Goal: Navigation & Orientation: Find specific page/section

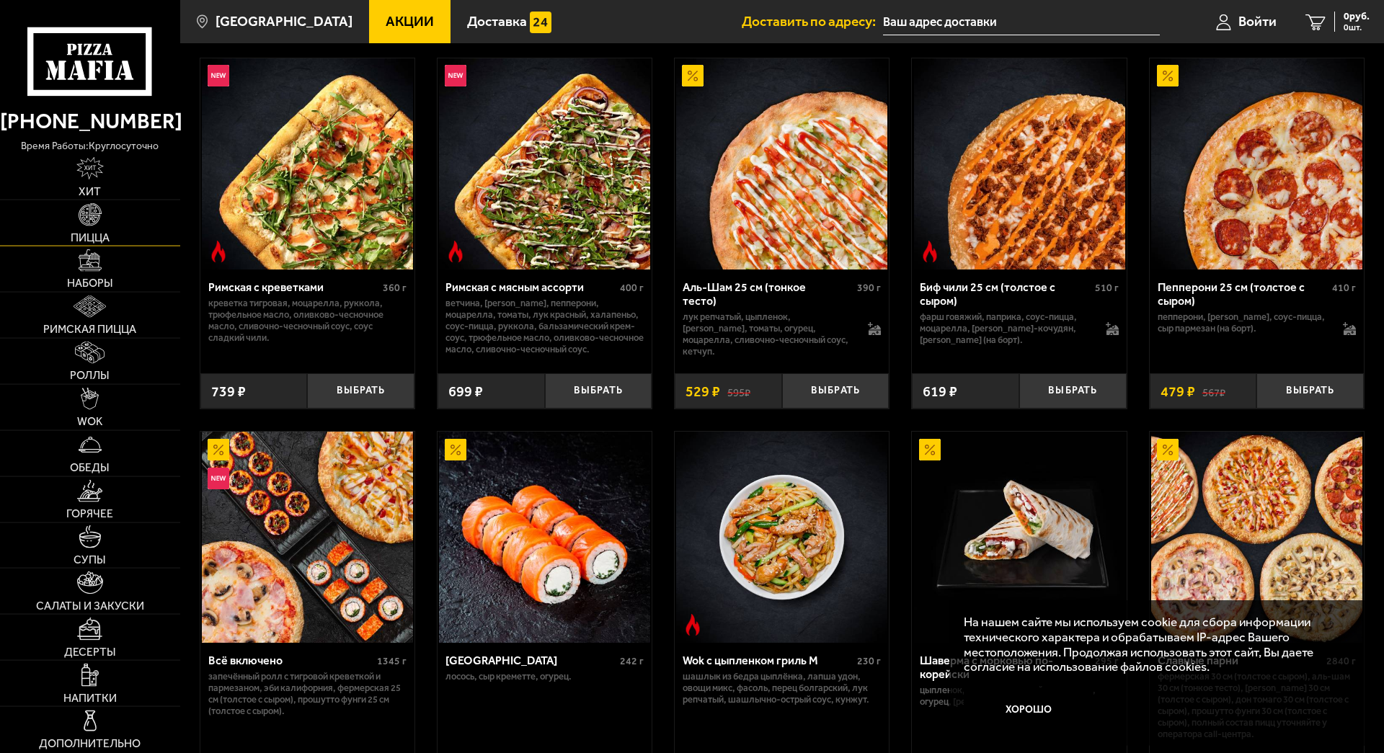
scroll to position [497, 0]
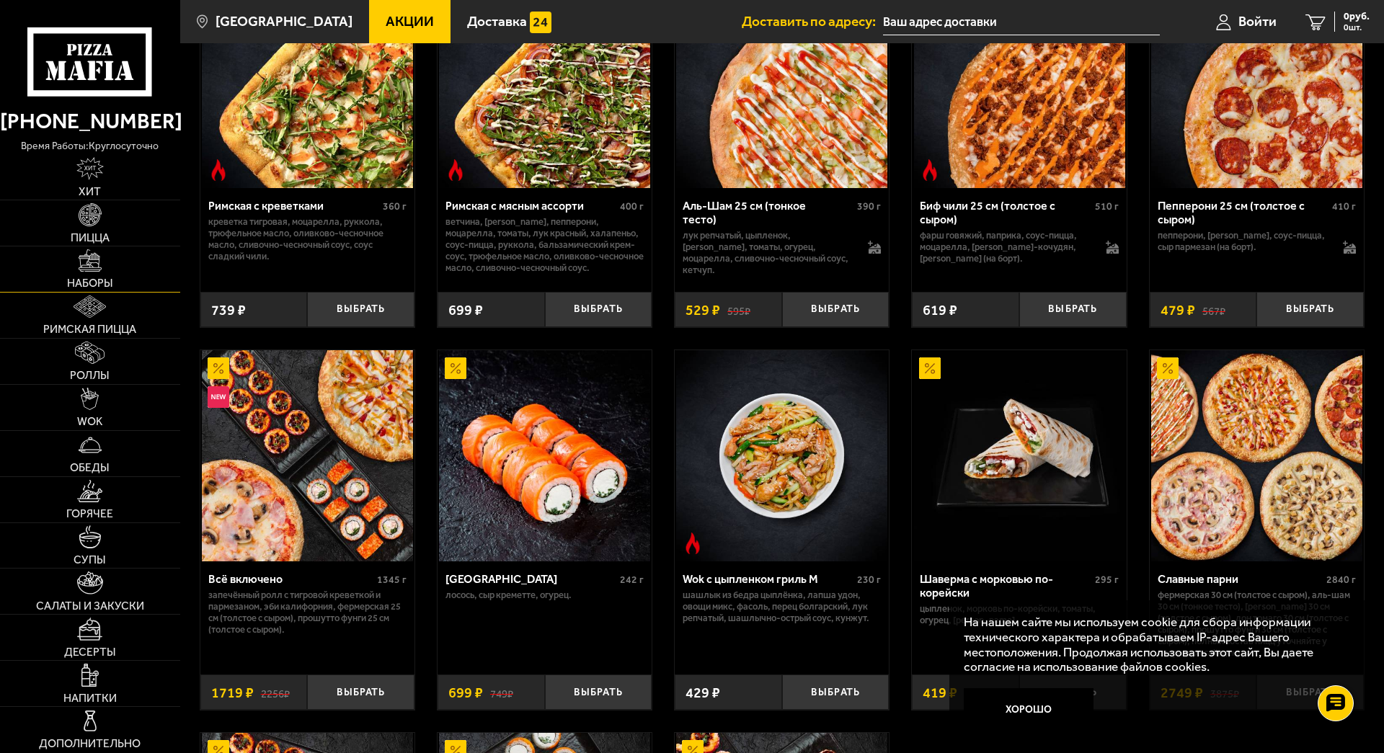
click at [98, 269] on img at bounding box center [90, 260] width 22 height 22
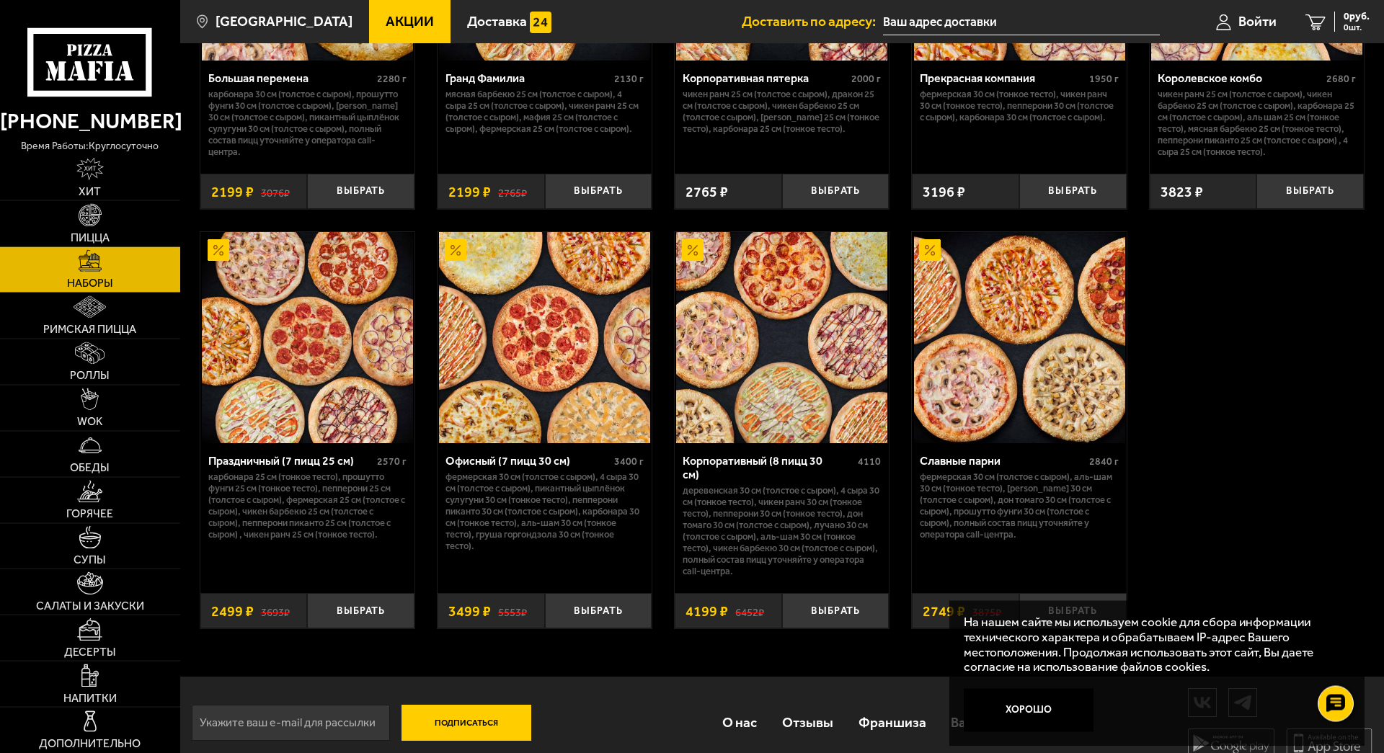
scroll to position [1819, 0]
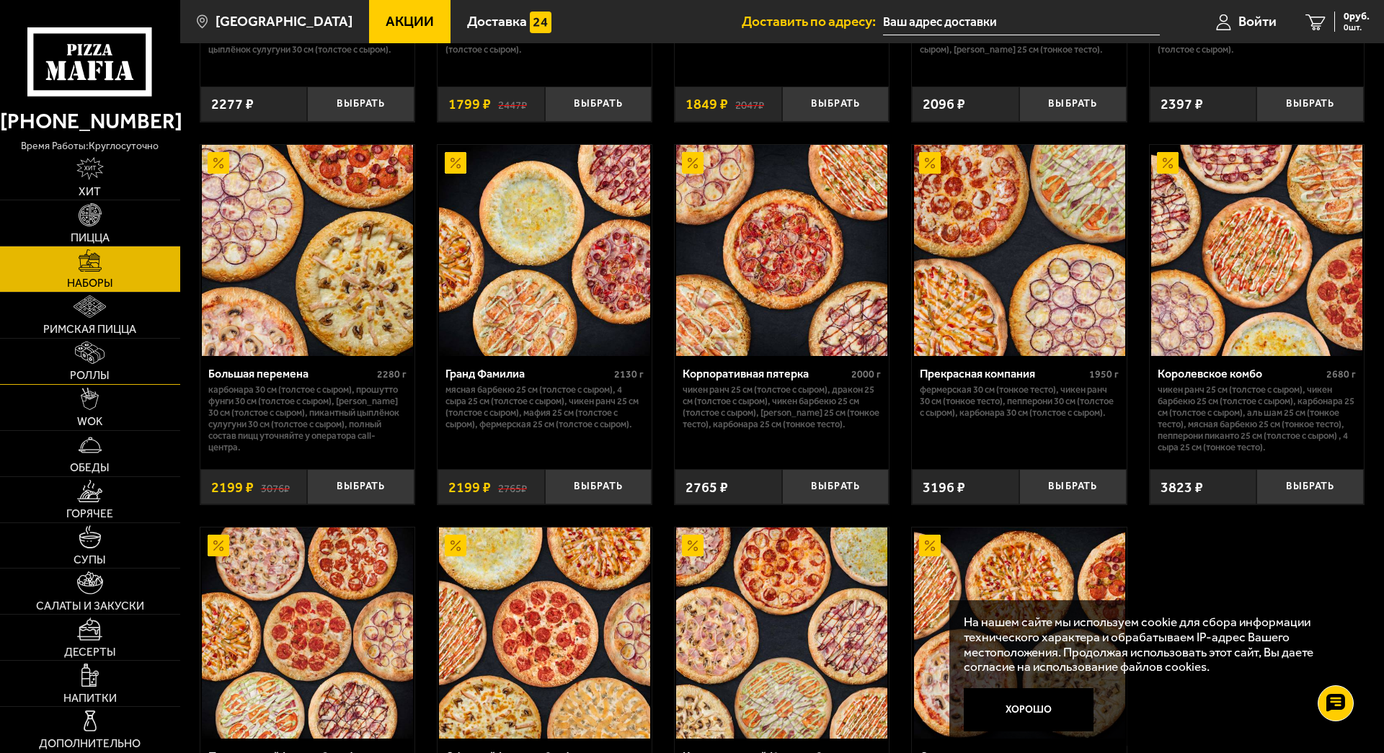
click at [60, 354] on link "Роллы" at bounding box center [90, 361] width 180 height 45
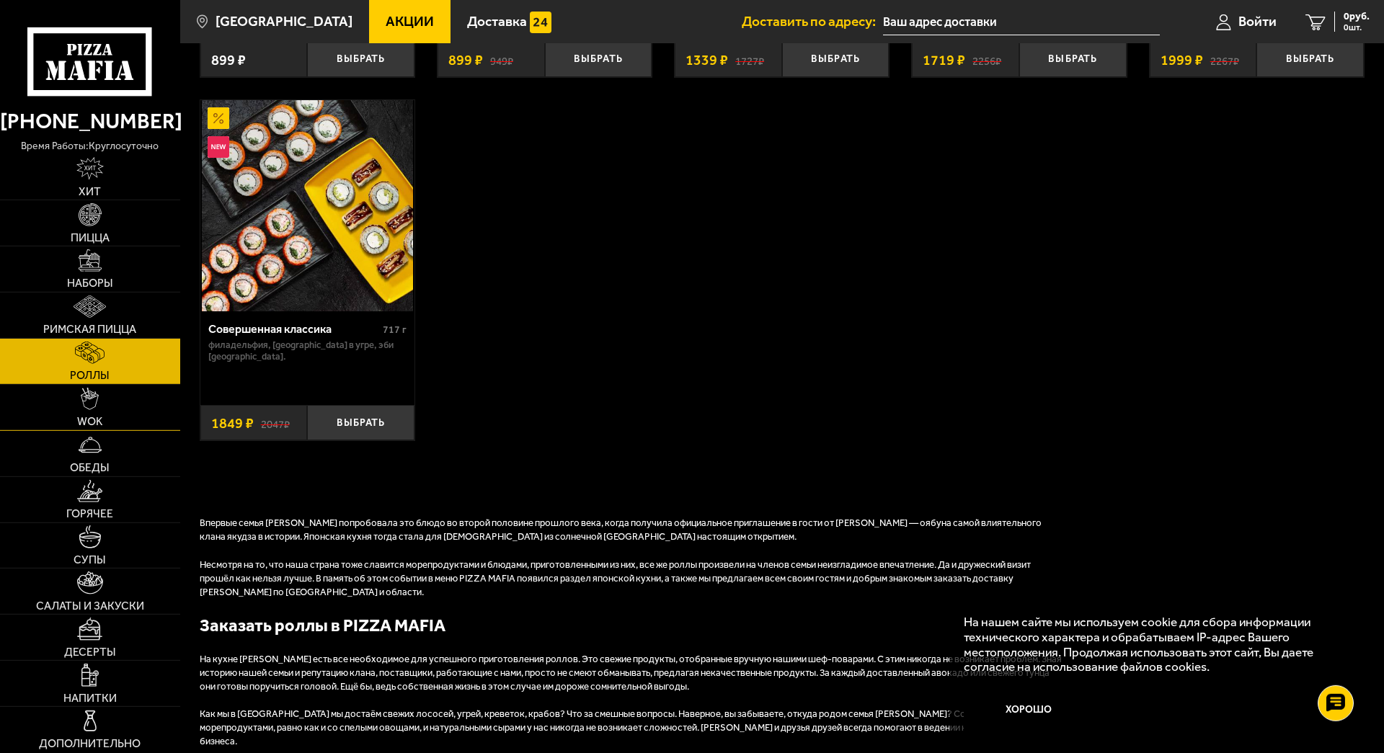
scroll to position [957, 0]
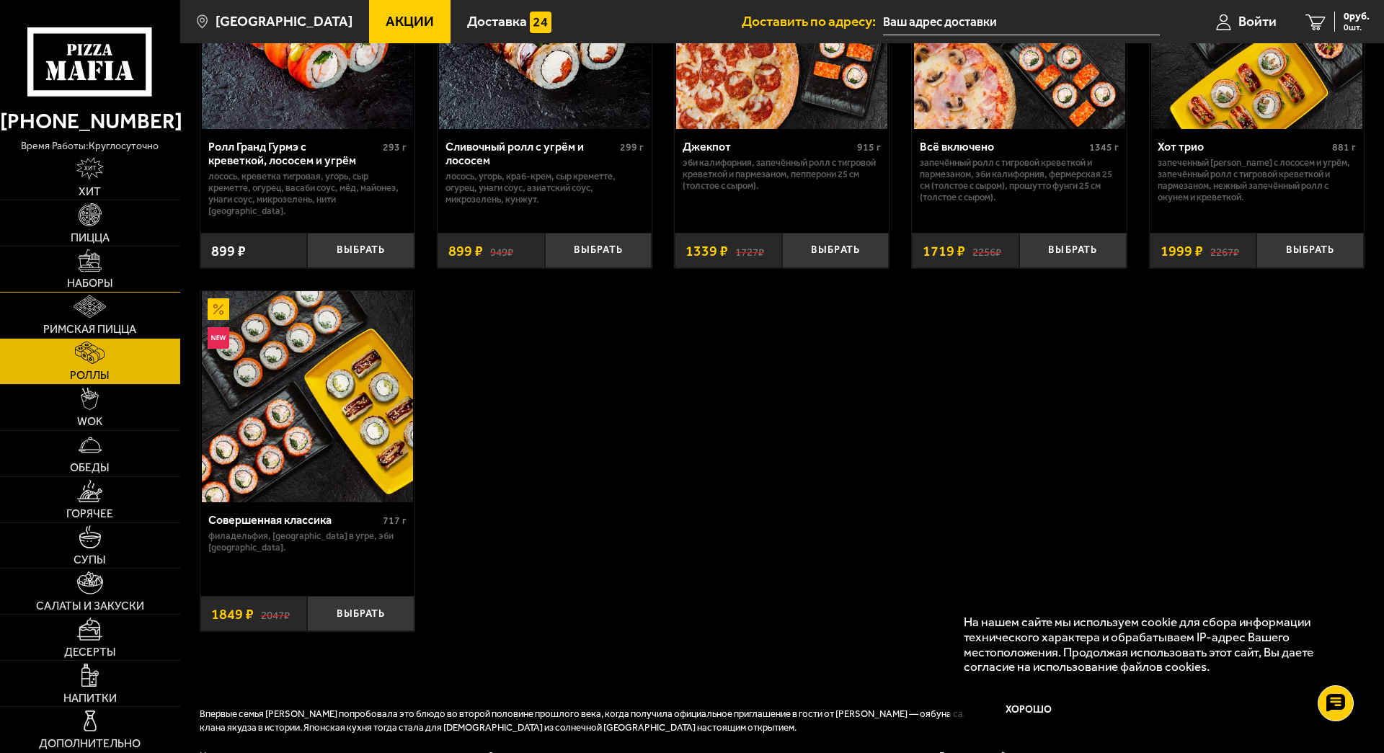
click at [97, 260] on img at bounding box center [90, 260] width 22 height 22
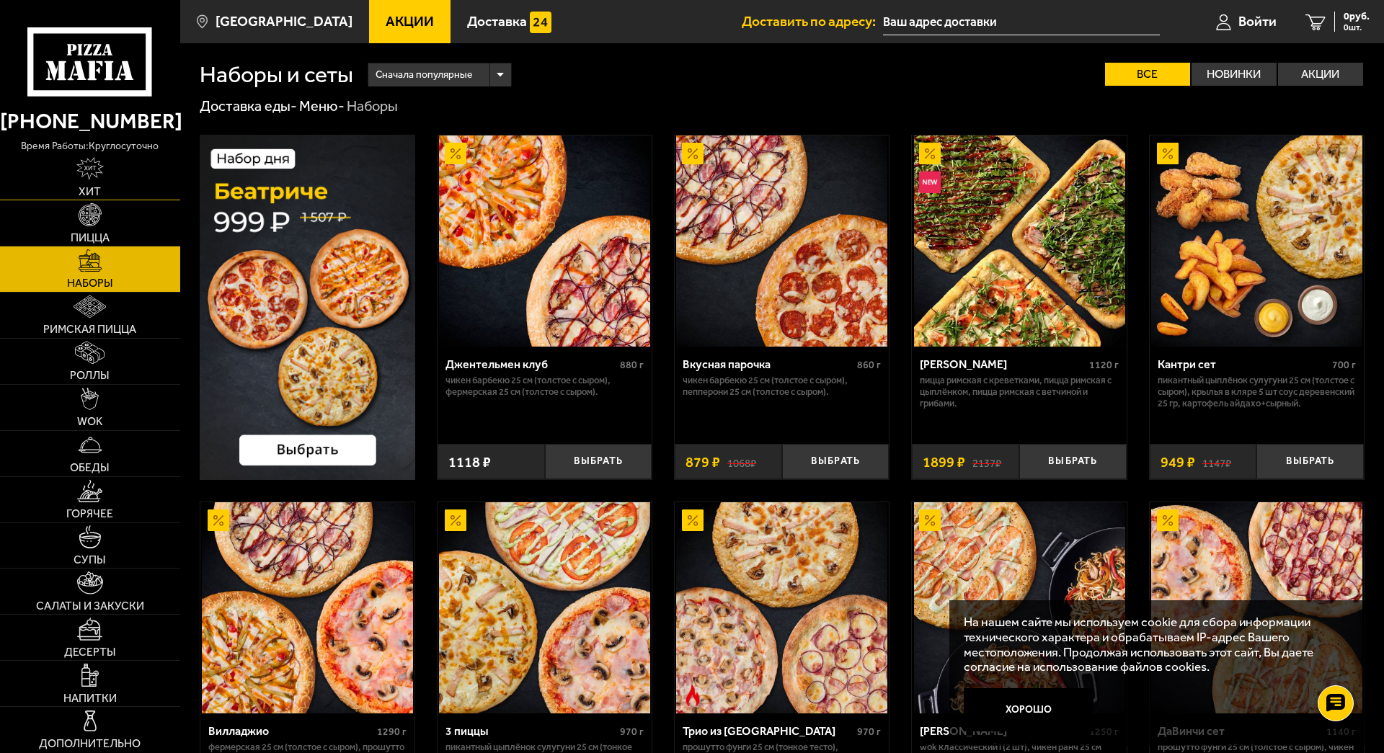
click at [94, 170] on img at bounding box center [89, 168] width 27 height 22
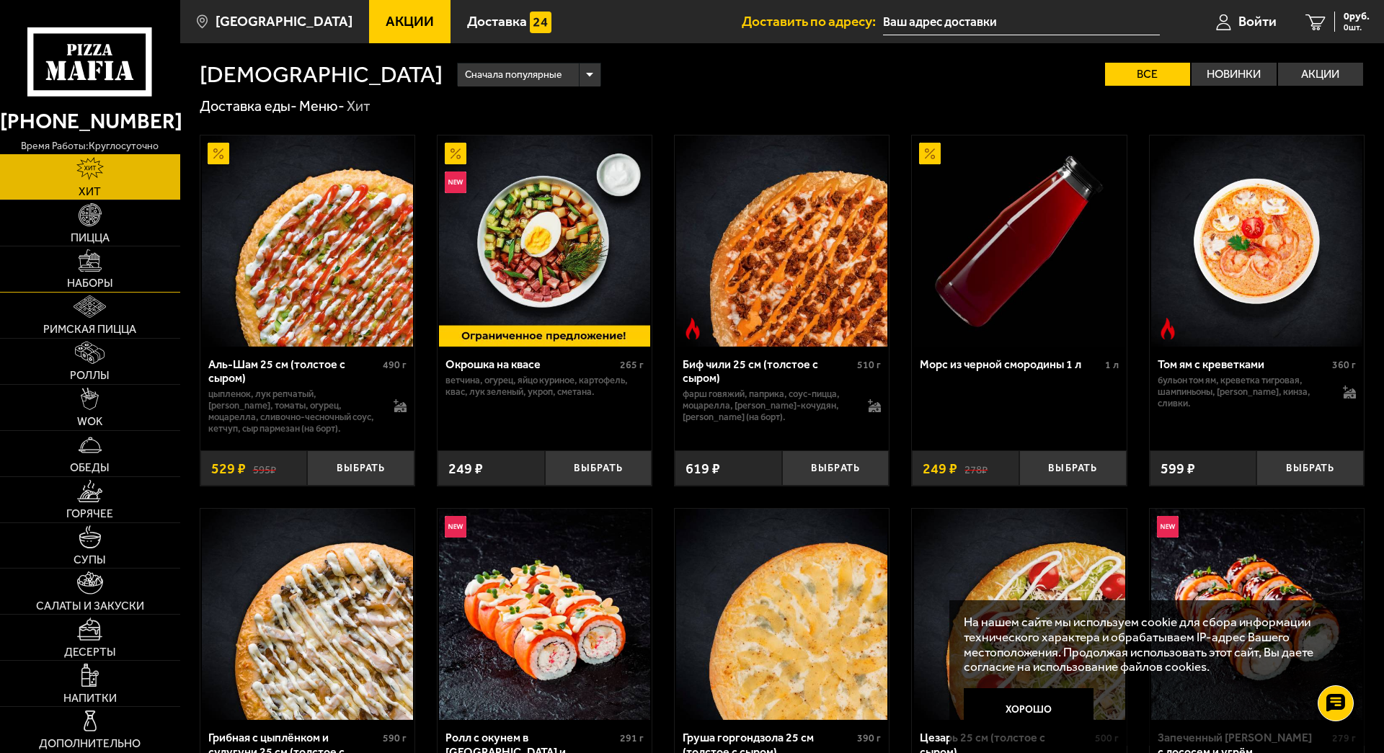
click at [87, 264] on img at bounding box center [90, 260] width 22 height 22
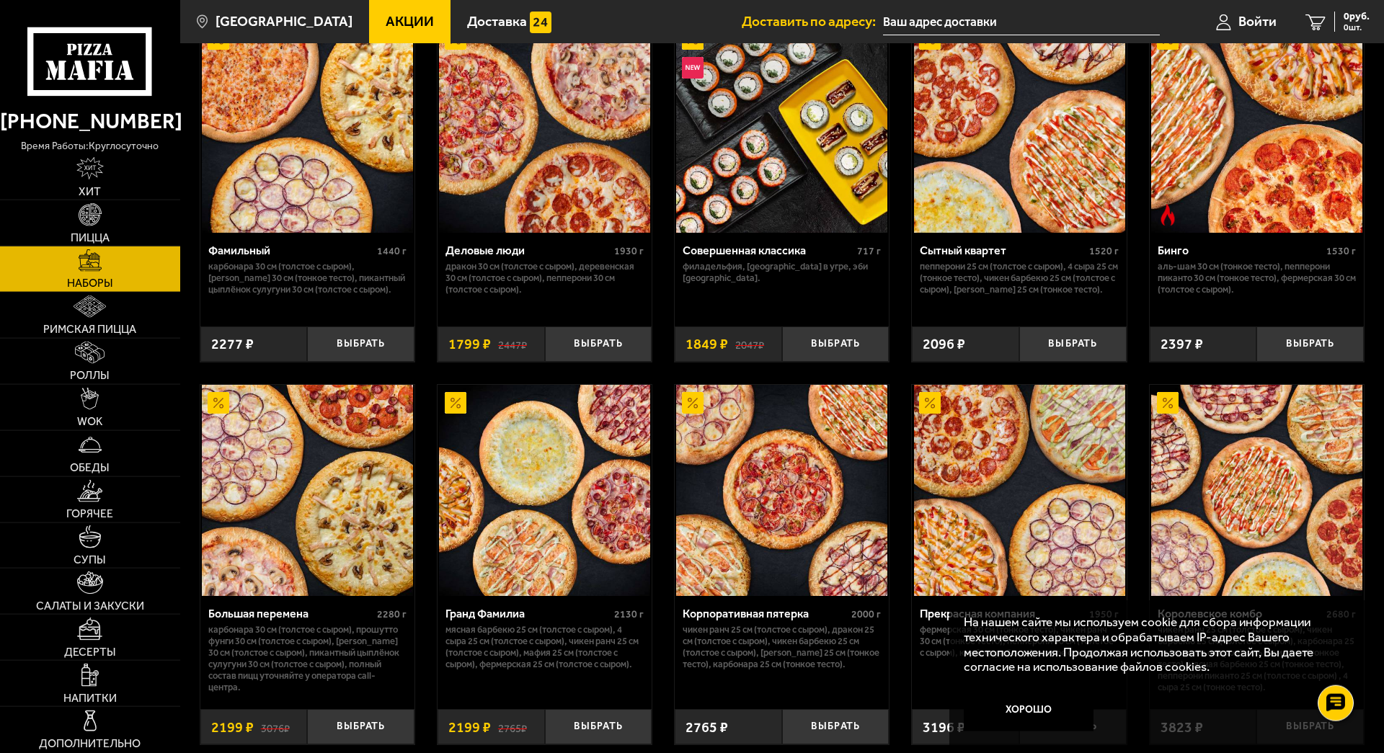
scroll to position [1691, 0]
